Goal: Complete application form

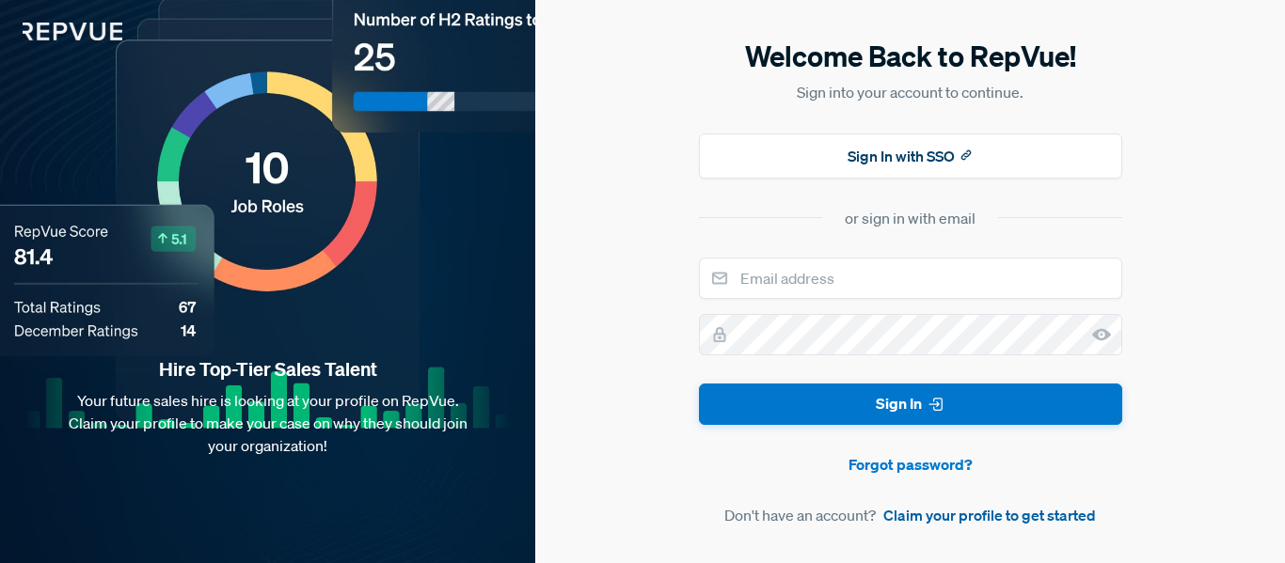
click at [905, 515] on link "Claim your profile to get started" at bounding box center [989, 515] width 213 height 23
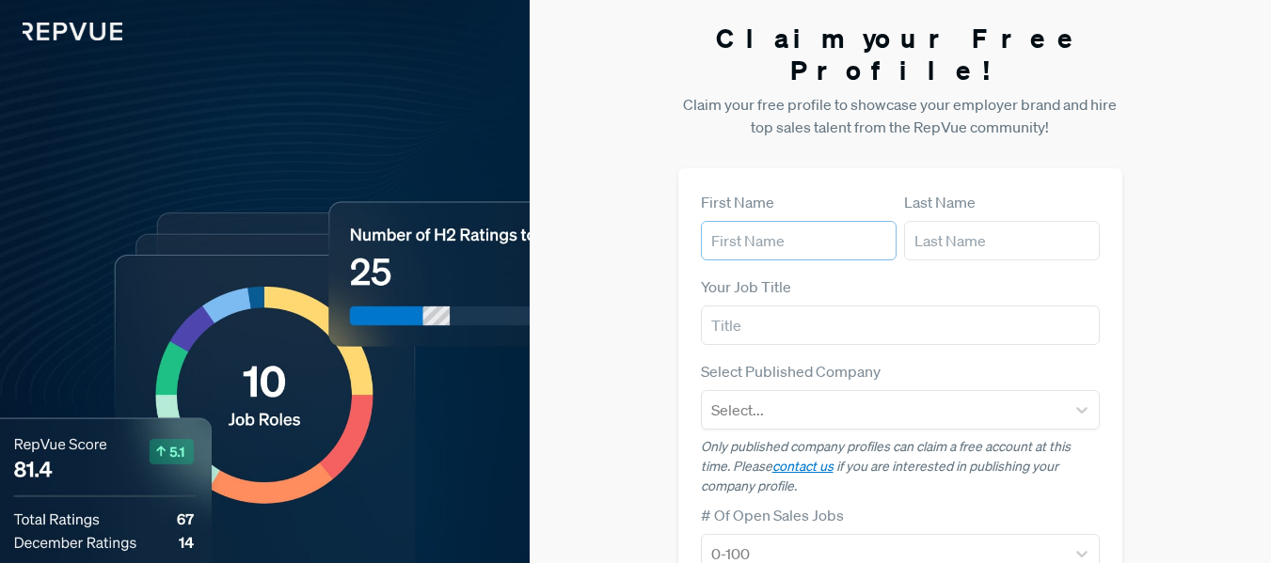
click at [822, 221] on input "text" at bounding box center [799, 241] width 196 height 40
type input "[PERSON_NAME]"
type input "t"
type input "[PERSON_NAME]"
type input "Marketing Director"
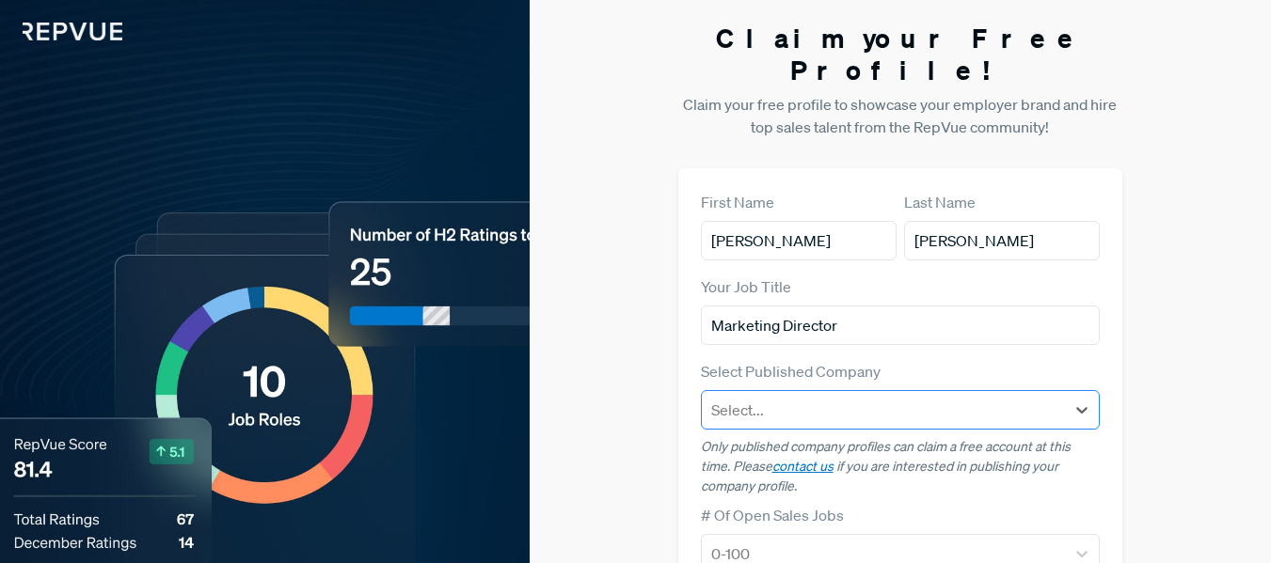
click at [847, 397] on div at bounding box center [883, 410] width 345 height 26
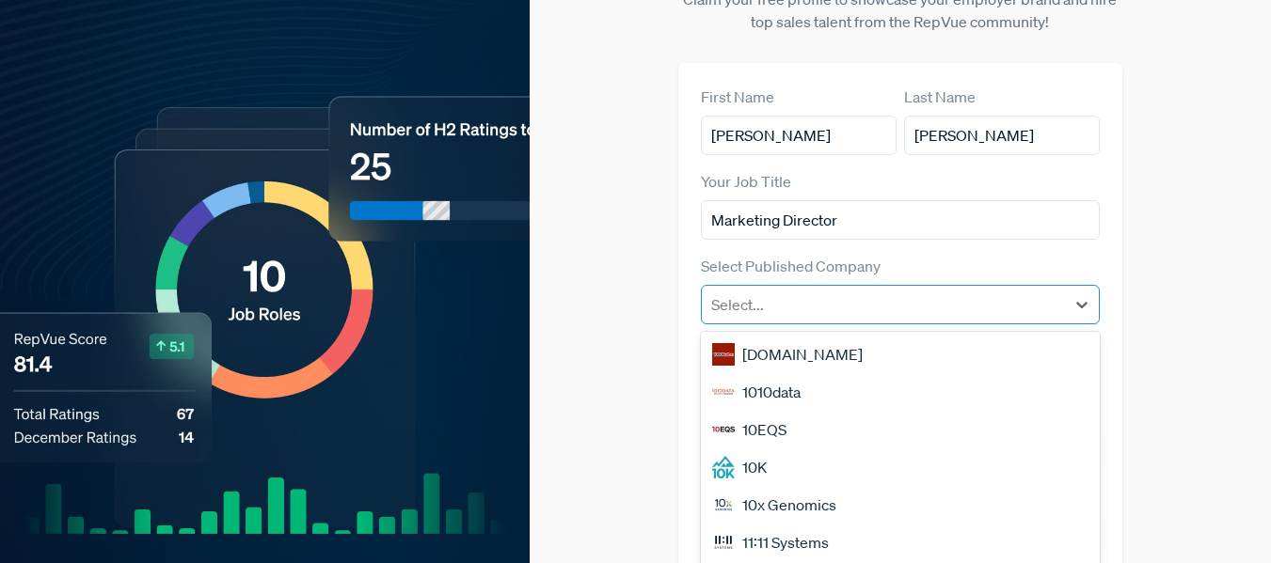
scroll to position [133, 0]
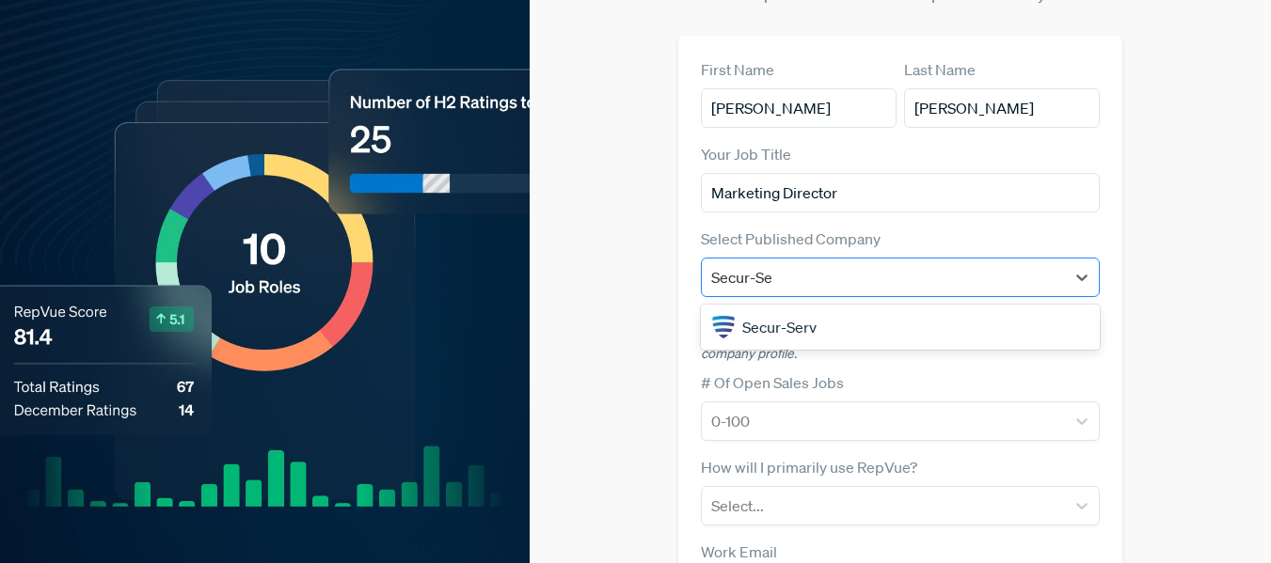
type input "Secur-Ser"
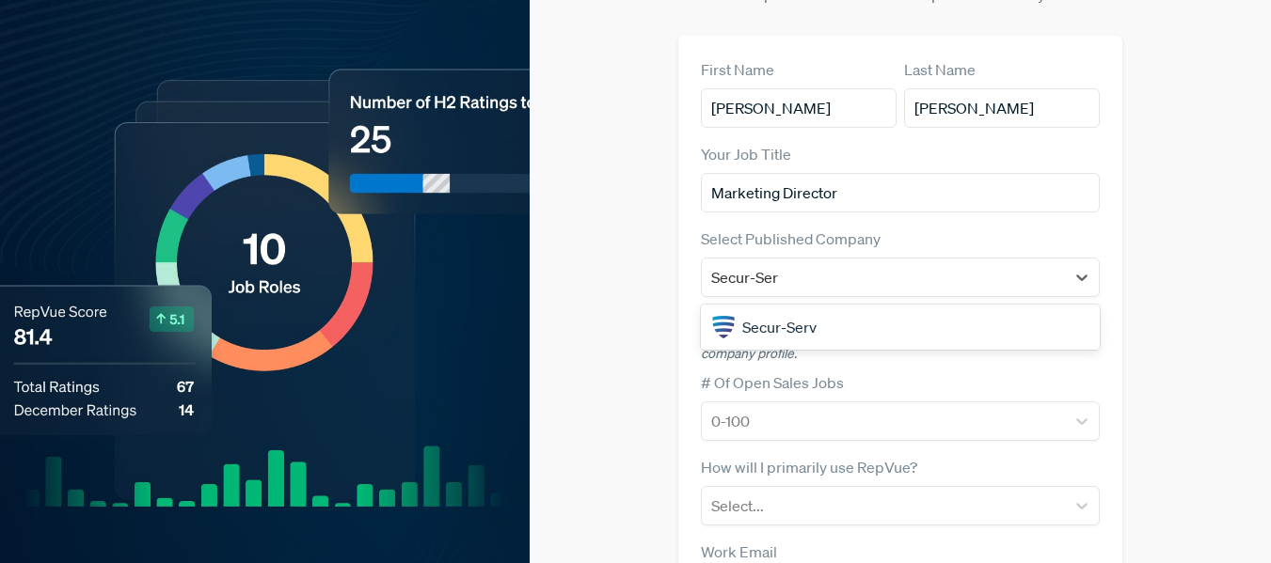
click at [810, 309] on div "Secur-Serv" at bounding box center [901, 328] width 400 height 38
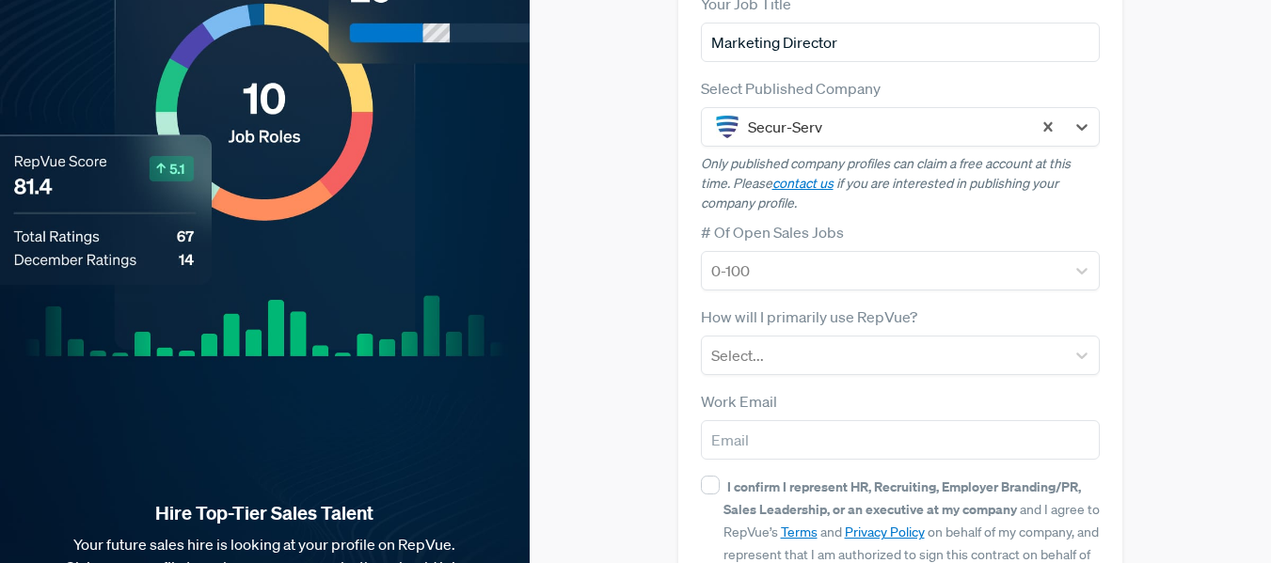
scroll to position [321, 0]
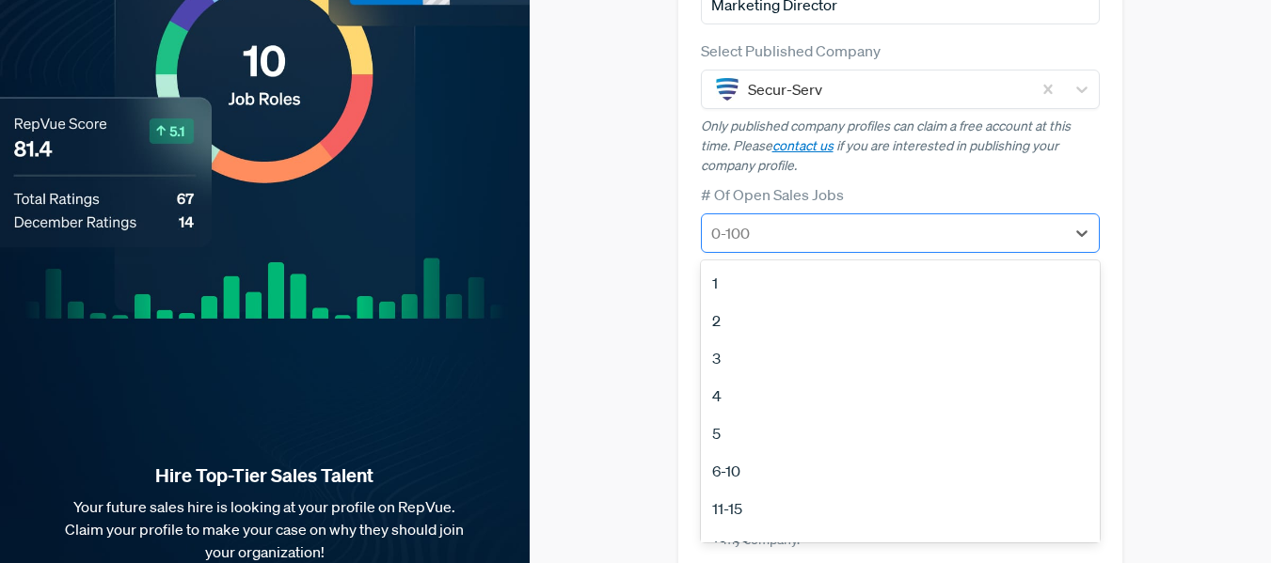
click at [822, 220] on div at bounding box center [883, 233] width 345 height 26
click at [717, 340] on div "3" at bounding box center [901, 359] width 400 height 38
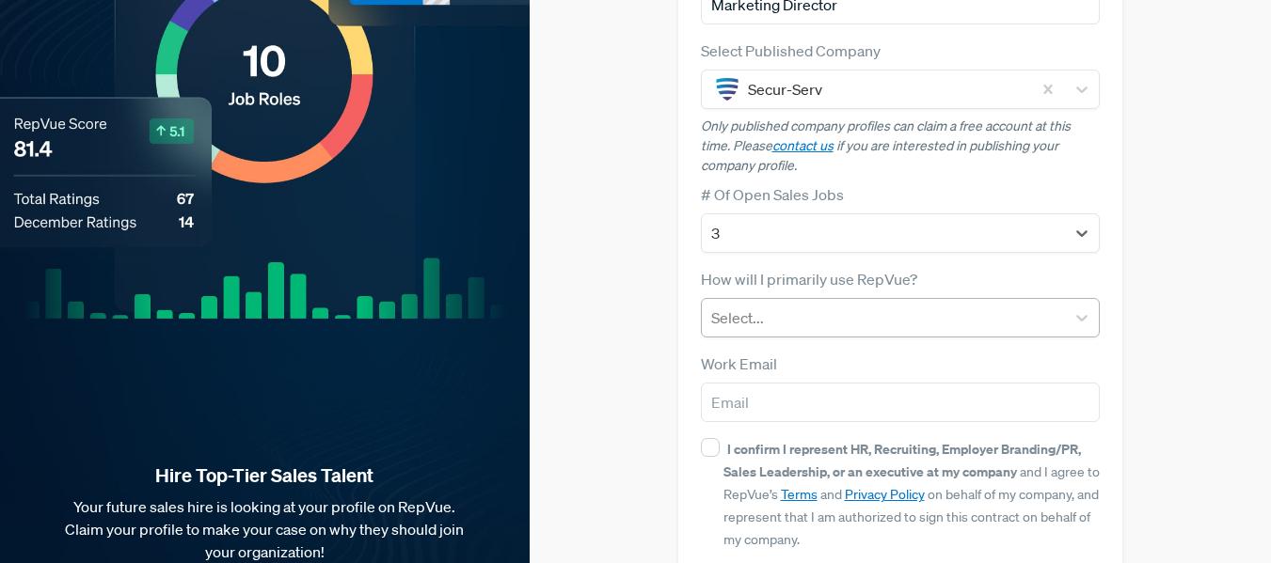
click at [828, 305] on div at bounding box center [883, 318] width 345 height 26
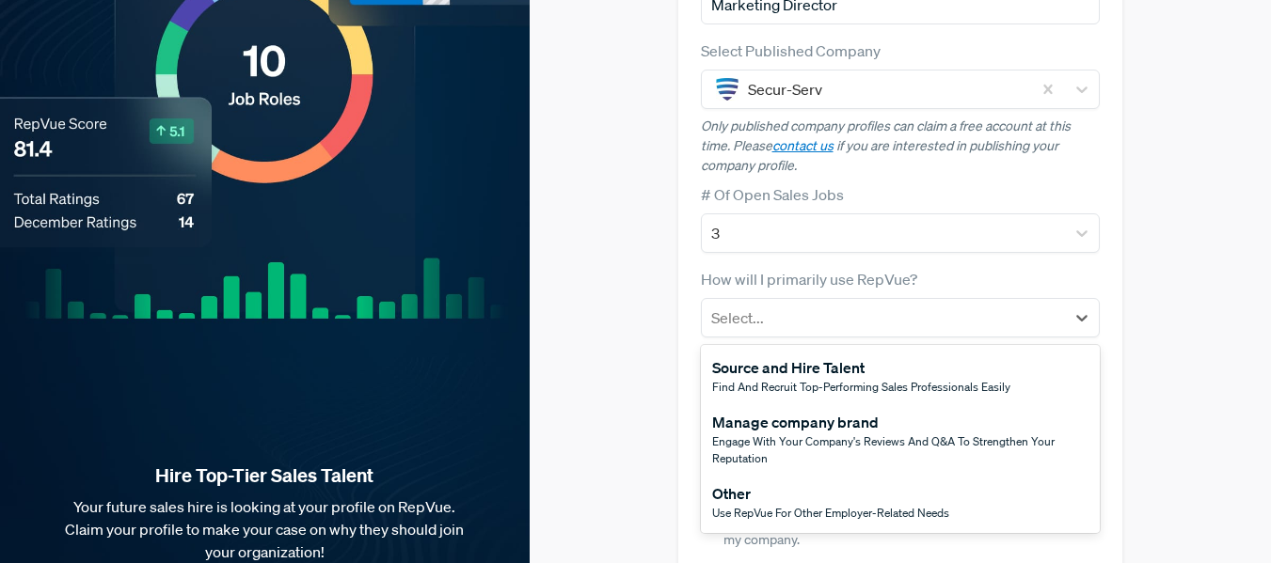
click at [845, 434] on span "Engage with your company's reviews and Q&A to strengthen your reputation" at bounding box center [883, 450] width 342 height 33
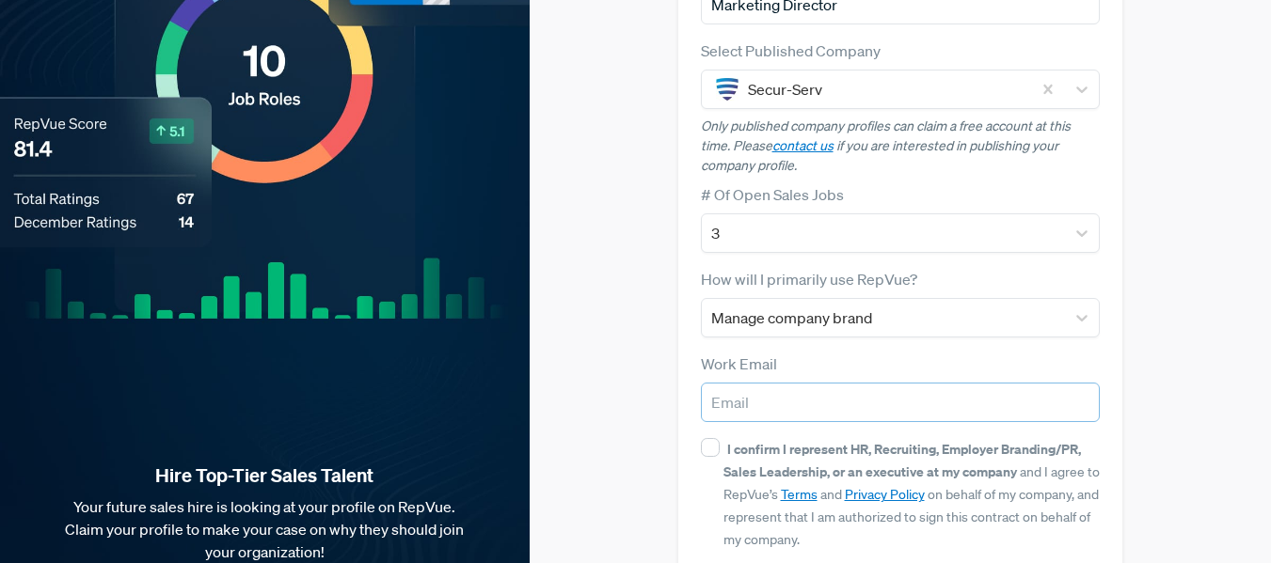
click at [851, 383] on input "email" at bounding box center [901, 403] width 400 height 40
type input "[PERSON_NAME][EMAIL_ADDRESS][PERSON_NAME][DOMAIN_NAME]"
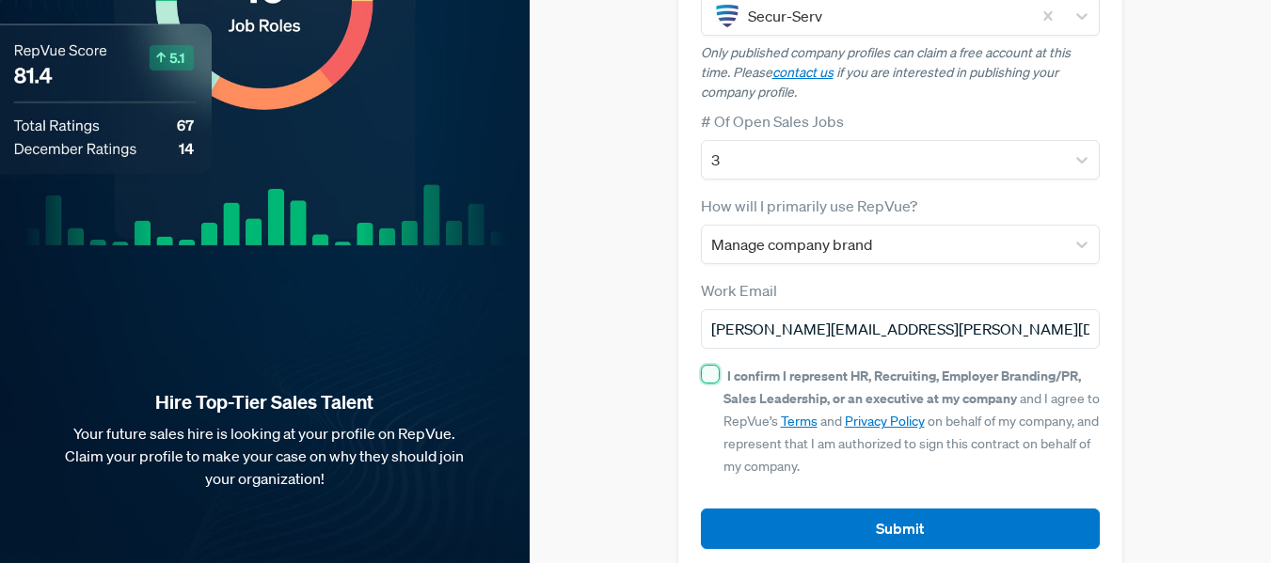
click at [710, 365] on input "I confirm I represent HR, Recruiting, Employer Branding/PR, Sales Leadership, o…" at bounding box center [710, 374] width 19 height 19
checkbox input "true"
click at [862, 509] on button "Submit" at bounding box center [901, 529] width 400 height 40
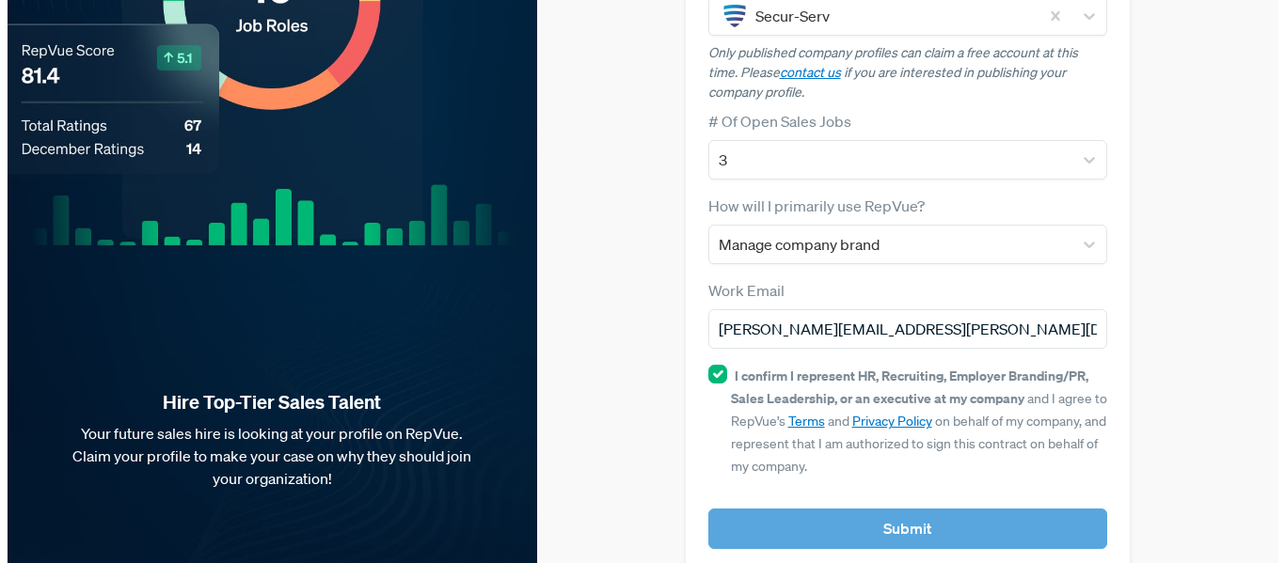
scroll to position [0, 0]
